Goal: Task Accomplishment & Management: Manage account settings

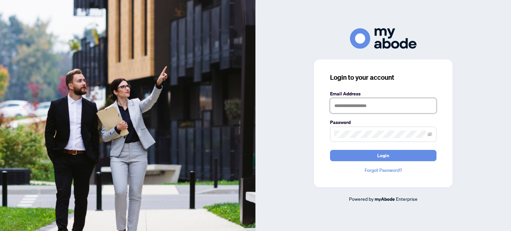
click at [357, 106] on input "text" at bounding box center [383, 105] width 106 height 15
type input "**********"
click at [346, 130] on span at bounding box center [383, 134] width 106 height 15
drag, startPoint x: 384, startPoint y: 157, endPoint x: 383, endPoint y: 149, distance: 8.4
click at [384, 157] on span "Login" at bounding box center [383, 155] width 12 height 11
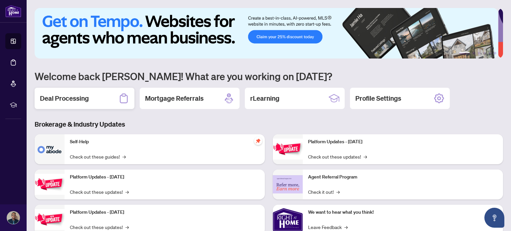
click at [62, 95] on h2 "Deal Processing" at bounding box center [64, 98] width 49 height 9
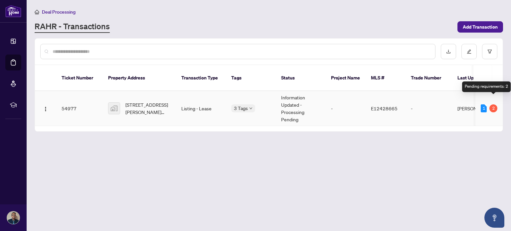
click at [494, 104] on div "2" at bounding box center [493, 108] width 8 height 8
click at [465, 101] on td "[PERSON_NAME]" at bounding box center [477, 108] width 50 height 35
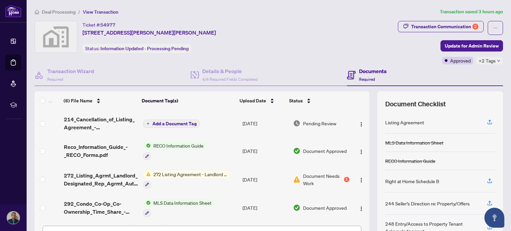
scroll to position [33, 0]
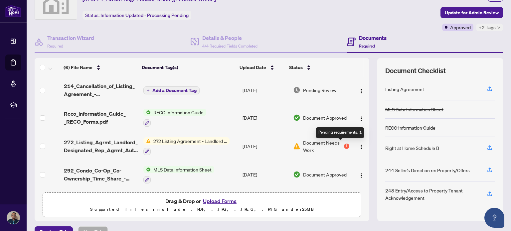
click at [344, 144] on div "1" at bounding box center [346, 146] width 5 height 5
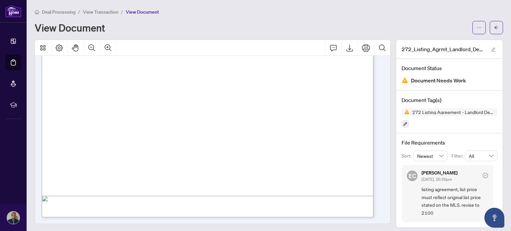
scroll to position [3, 0]
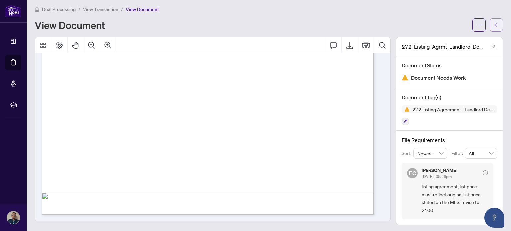
click at [494, 21] on span "button" at bounding box center [496, 25] width 5 height 11
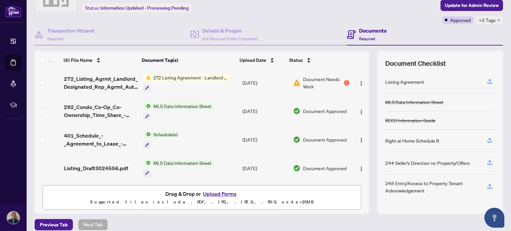
scroll to position [47, 0]
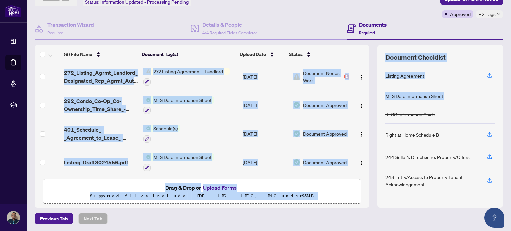
drag, startPoint x: 362, startPoint y: 162, endPoint x: 371, endPoint y: 113, distance: 49.7
click at [372, 113] on div "(6) File Name Document Tag(s) Upload Date Status (6) File Name Document Tag(s) …" at bounding box center [269, 126] width 468 height 163
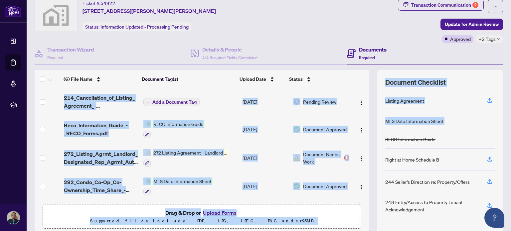
scroll to position [0, 0]
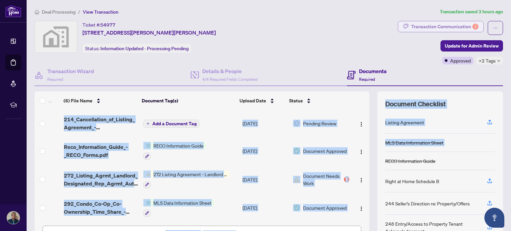
click at [457, 24] on div "Transaction Communication 2" at bounding box center [444, 26] width 67 height 11
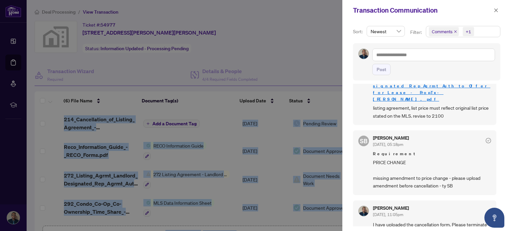
scroll to position [93, 0]
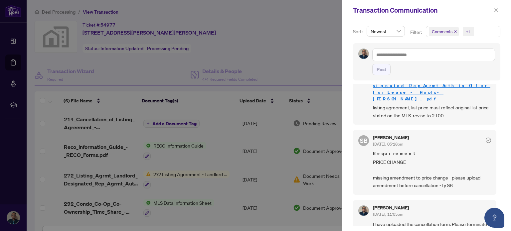
click at [487, 139] on icon "check-circle" at bounding box center [488, 140] width 2 height 2
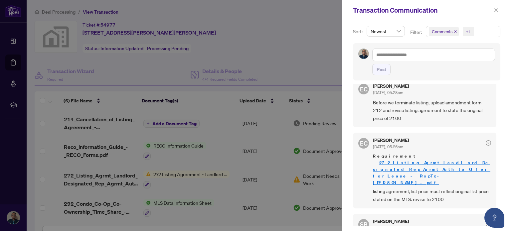
scroll to position [0, 0]
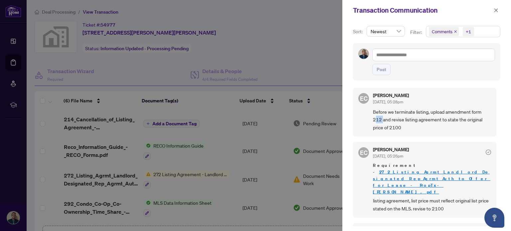
drag, startPoint x: 375, startPoint y: 118, endPoint x: 383, endPoint y: 118, distance: 8.3
click at [383, 118] on span "Before we terminate listing, upload amendment form 212 and revise listing agree…" at bounding box center [432, 119] width 118 height 23
drag, startPoint x: 374, startPoint y: 118, endPoint x: 381, endPoint y: 119, distance: 8.0
click at [381, 119] on span "Before we terminate listing, upload amendment form 212 and revise listing agree…" at bounding box center [432, 119] width 118 height 23
click at [285, 64] on div at bounding box center [255, 115] width 511 height 231
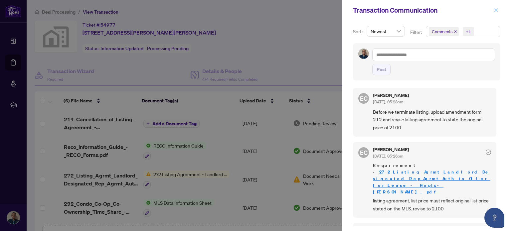
click at [499, 10] on button "button" at bounding box center [496, 10] width 9 height 8
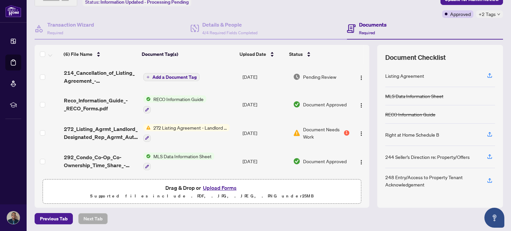
scroll to position [56, 0]
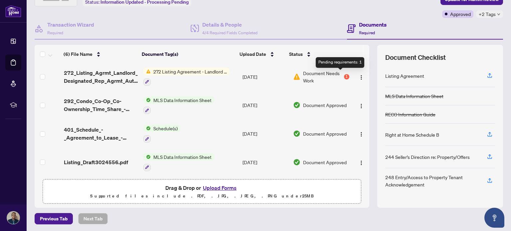
click at [344, 74] on div "1" at bounding box center [346, 76] width 5 height 5
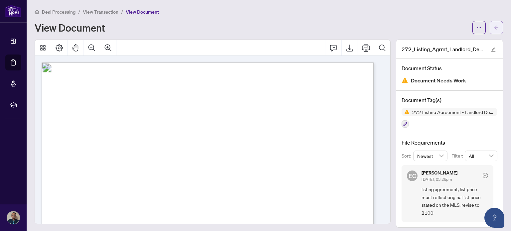
click at [490, 26] on button "button" at bounding box center [496, 27] width 13 height 13
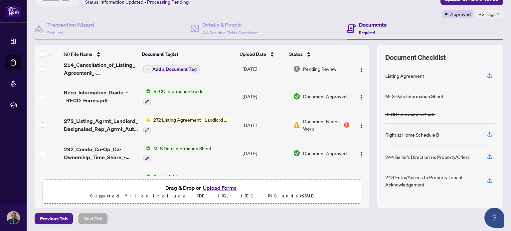
scroll to position [8, 0]
